Goal: Task Accomplishment & Management: Complete application form

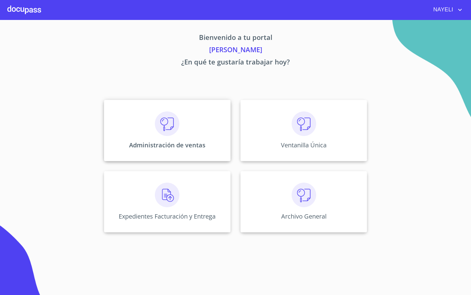
click at [182, 125] on div "Administración de ventas" at bounding box center [167, 130] width 127 height 61
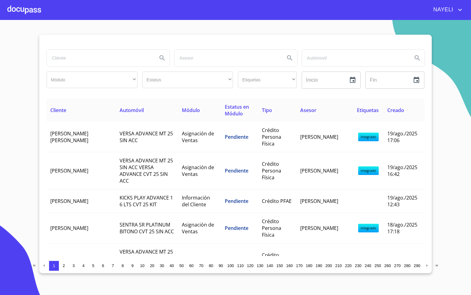
click at [104, 61] on input "search" at bounding box center [99, 58] width 105 height 17
type input "XOCHI"
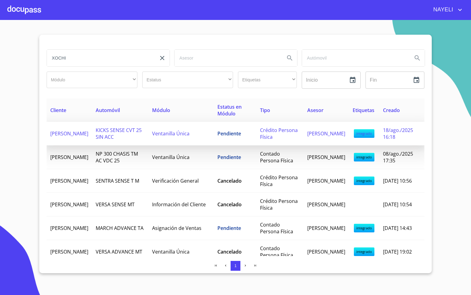
click at [64, 133] on span "[PERSON_NAME]" at bounding box center [69, 133] width 38 height 7
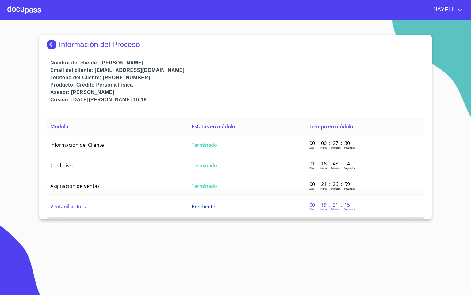
click at [115, 201] on td "Ventanilla Única" at bounding box center [117, 206] width 141 height 21
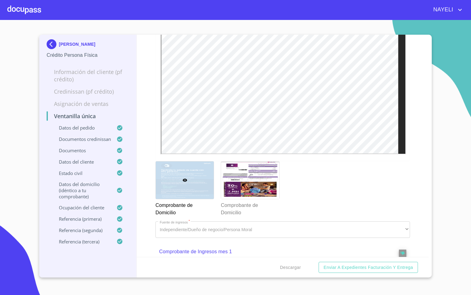
scroll to position [690, 0]
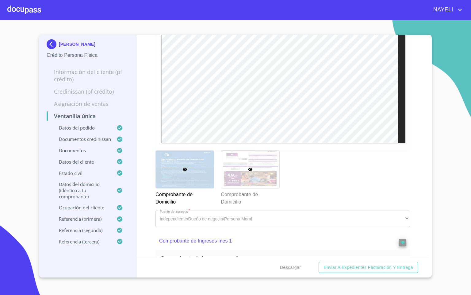
click at [250, 188] on div at bounding box center [250, 170] width 58 height 38
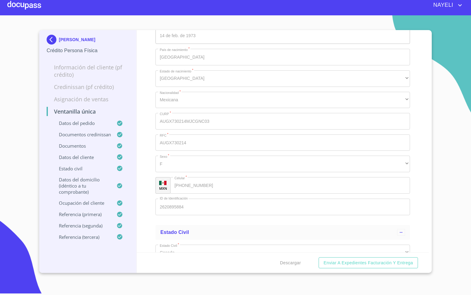
scroll to position [1867, 0]
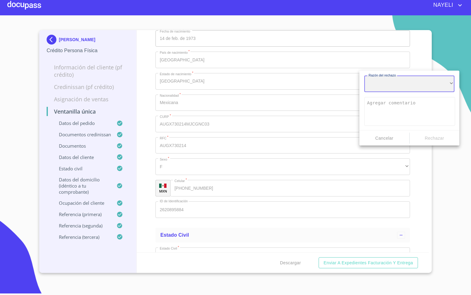
click at [402, 91] on div "​" at bounding box center [409, 83] width 90 height 17
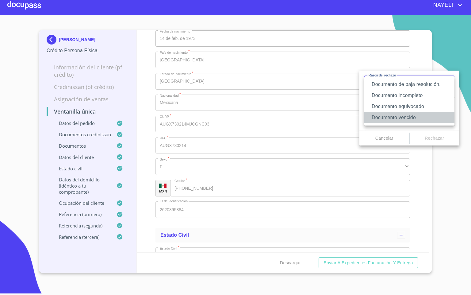
click at [420, 119] on li "Documento vencido" at bounding box center [409, 117] width 90 height 11
type textarea "Favor de enviar de nuevo documento con fecha no mayor a 60 días, puede ser foto…"
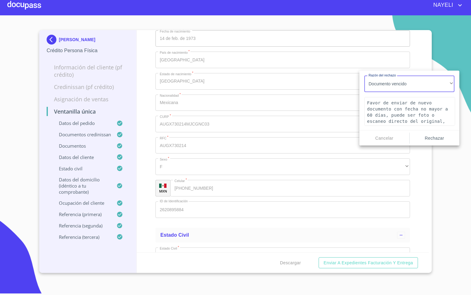
click at [432, 138] on span "Rechazar" at bounding box center [434, 138] width 45 height 8
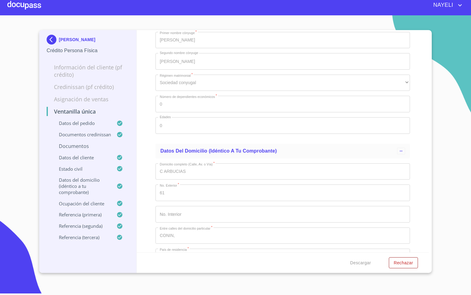
scroll to position [2189, 0]
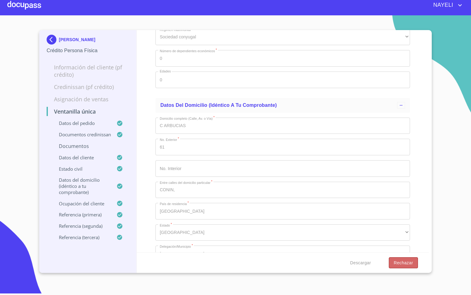
click at [404, 257] on button "Rechazar" at bounding box center [403, 262] width 29 height 11
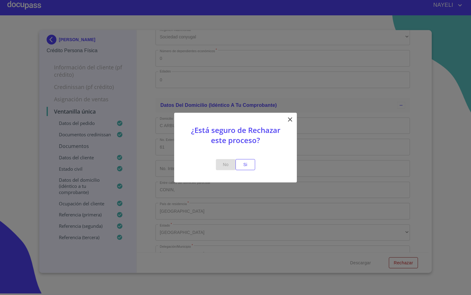
drag, startPoint x: 231, startPoint y: 170, endPoint x: 239, endPoint y: 166, distance: 8.4
click at [232, 169] on button "No" at bounding box center [226, 164] width 20 height 11
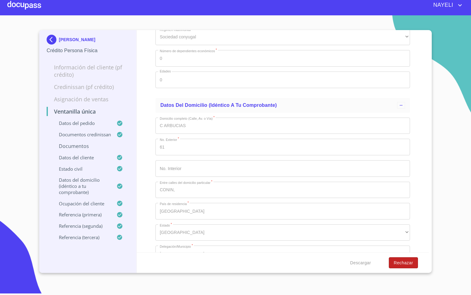
click at [407, 261] on span "Rechazar" at bounding box center [403, 263] width 19 height 8
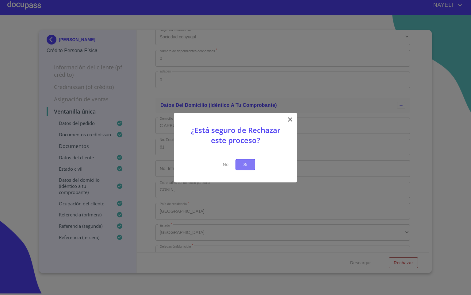
click at [243, 169] on button "Si" at bounding box center [245, 164] width 20 height 11
